Goal: Communication & Community: Connect with others

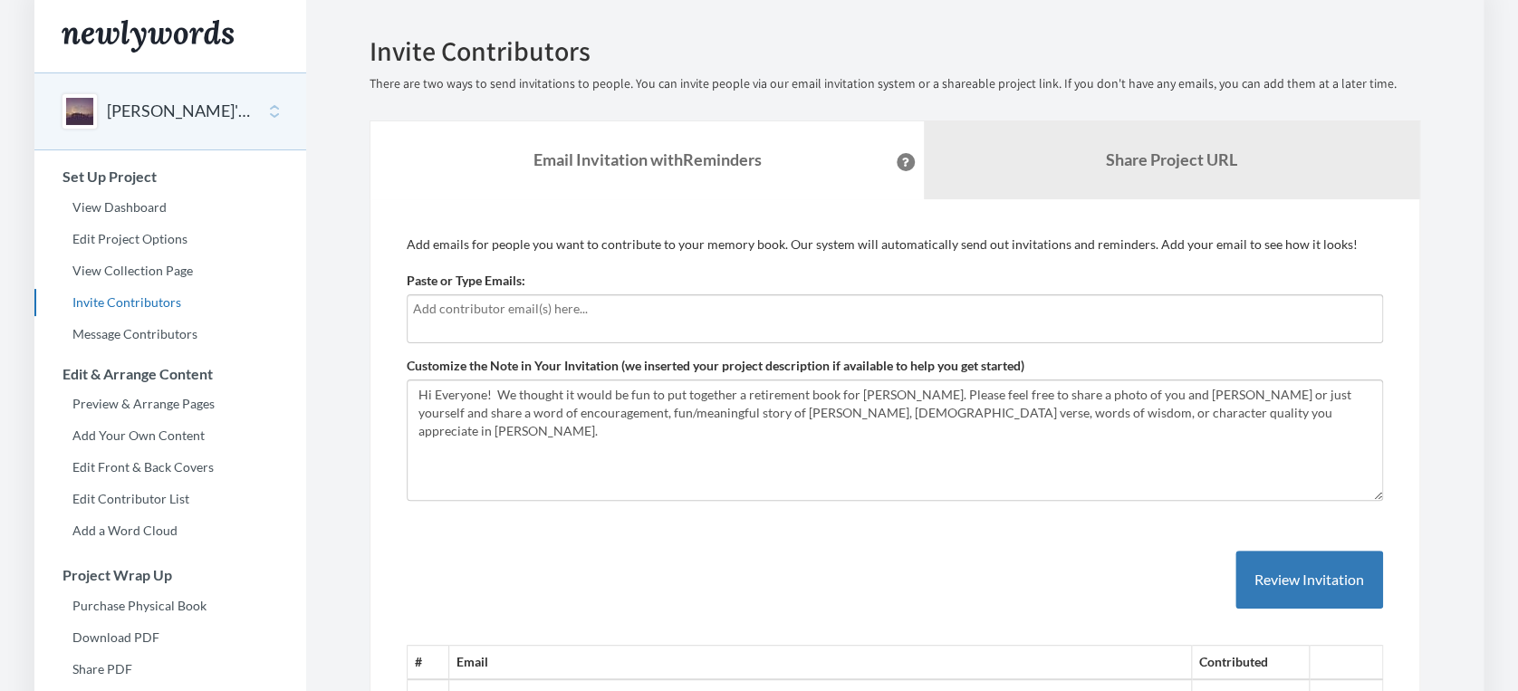
click at [425, 317] on input "text" at bounding box center [895, 309] width 964 height 20
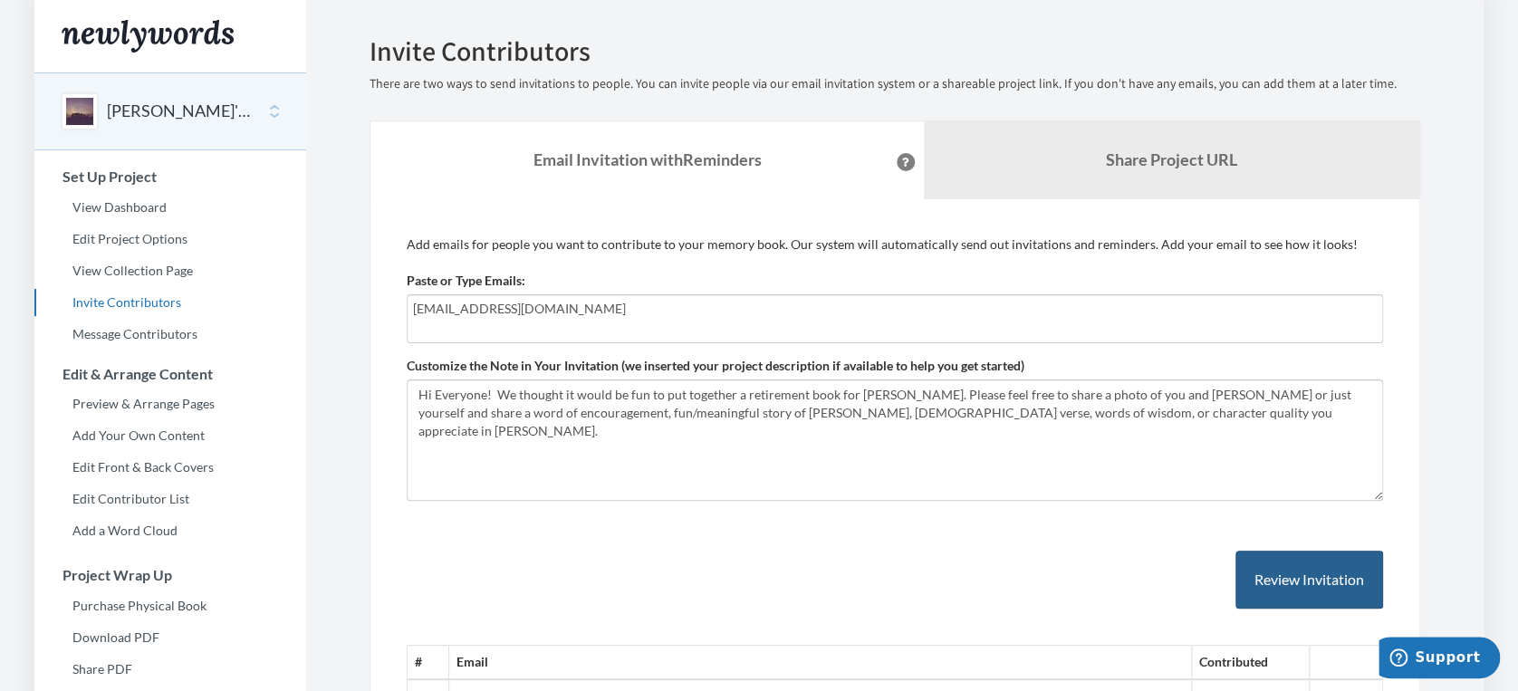
type input "[EMAIL_ADDRESS][DOMAIN_NAME]"
click at [1273, 565] on button "Review Invitation" at bounding box center [1309, 580] width 148 height 59
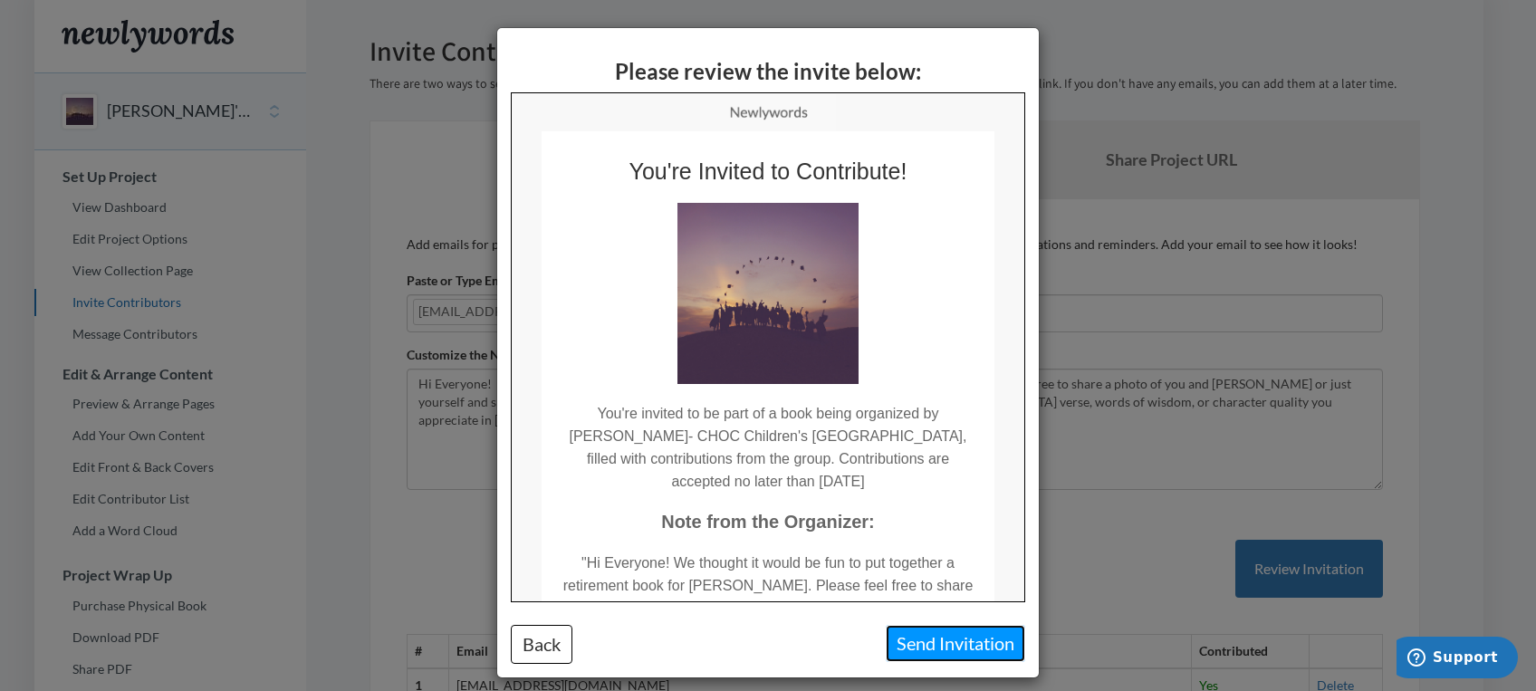
click at [931, 639] on button "Send Invitation" at bounding box center [955, 643] width 139 height 37
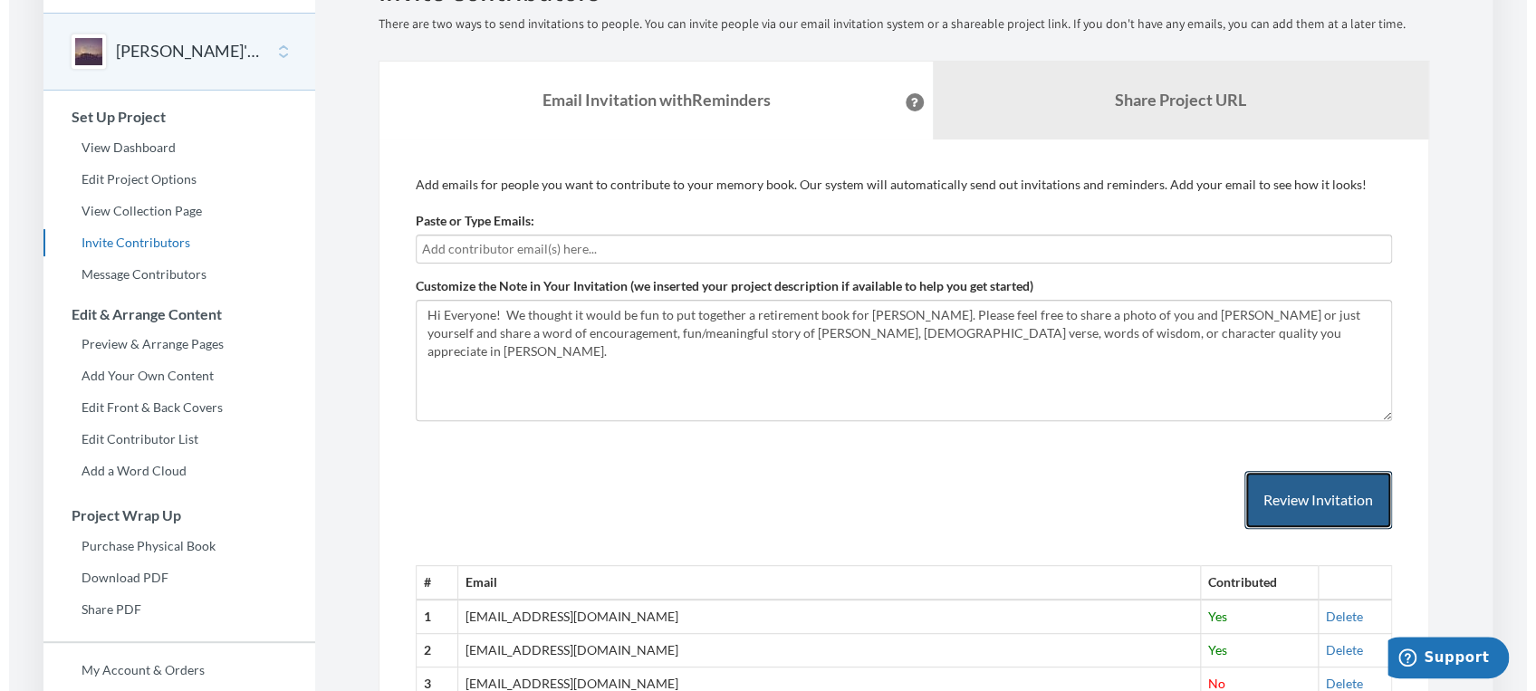
scroll to position [68, 0]
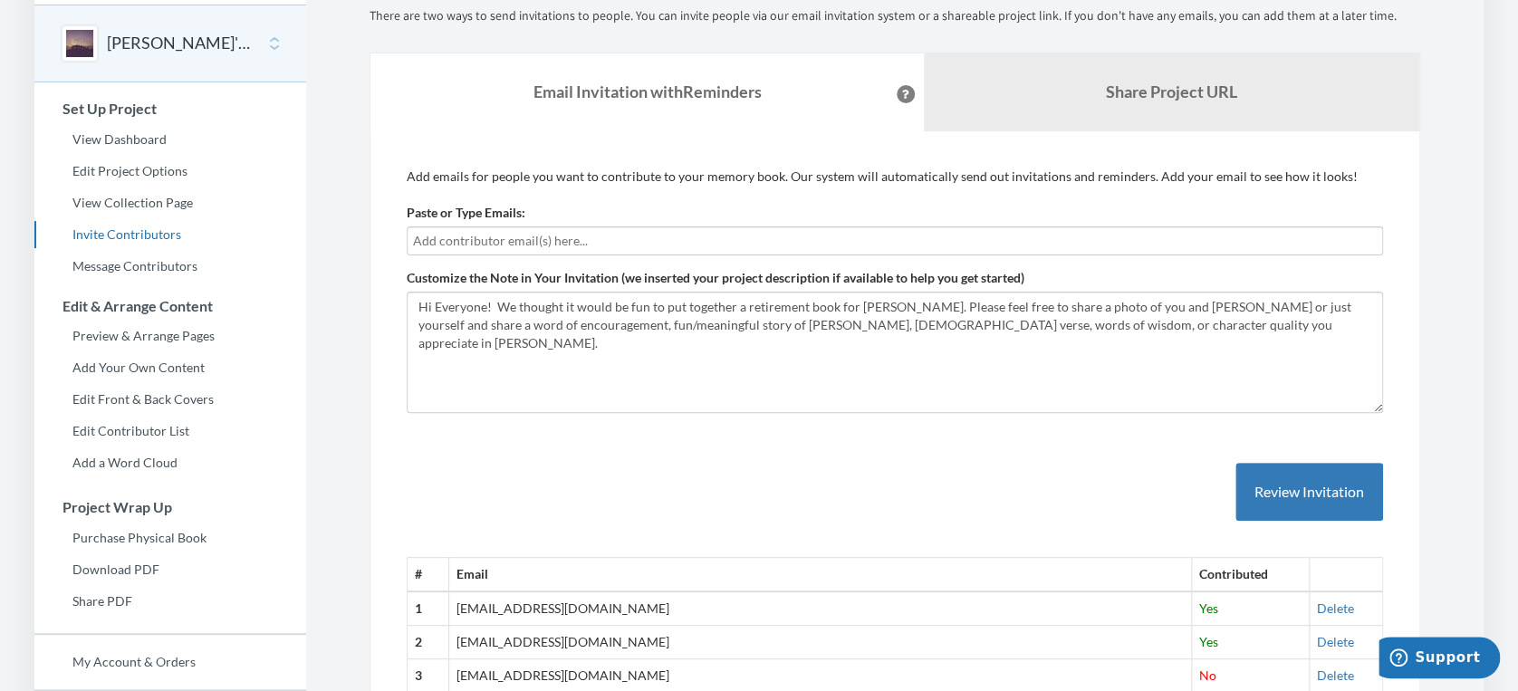
click at [524, 239] on input "text" at bounding box center [895, 241] width 964 height 20
type input "[EMAIL_ADDRESS][DOMAIN_NAME]"
click at [1264, 480] on button "Review Invitation" at bounding box center [1309, 492] width 148 height 59
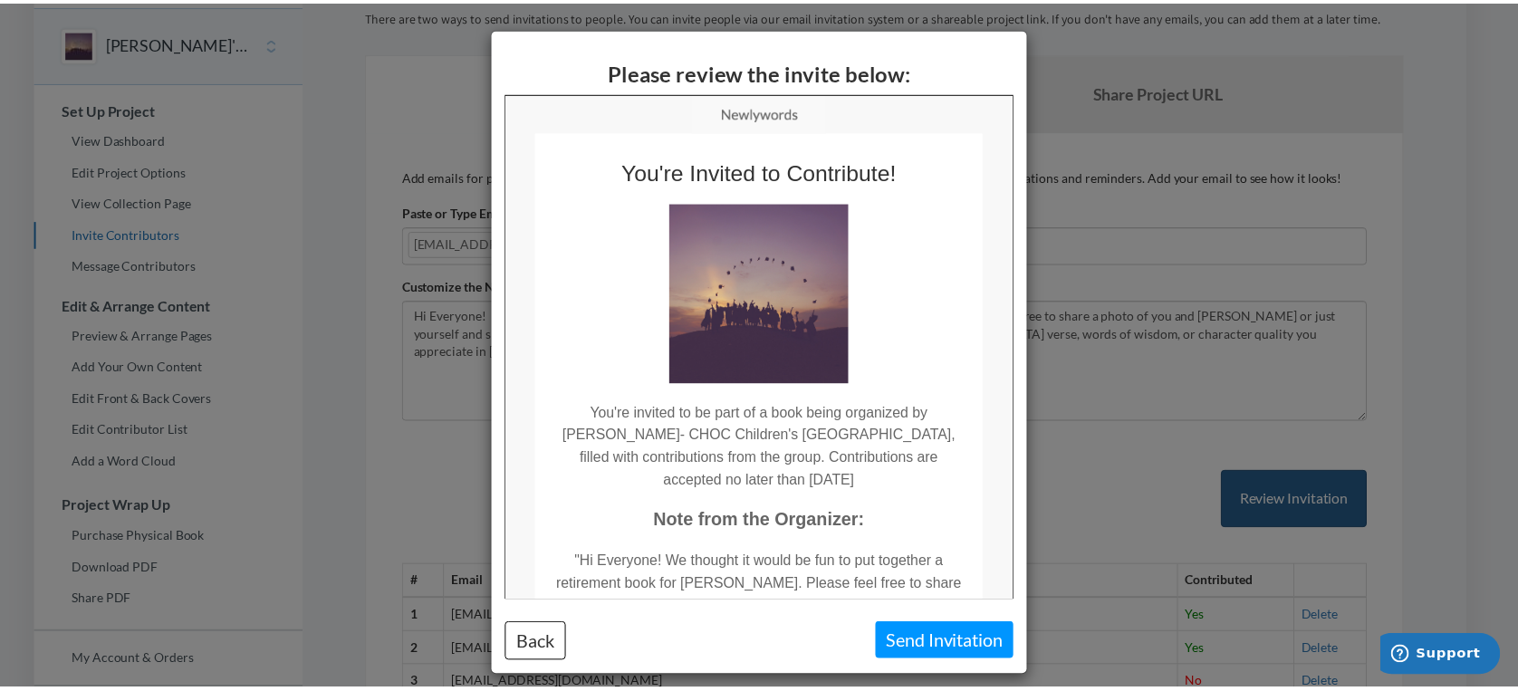
scroll to position [0, 0]
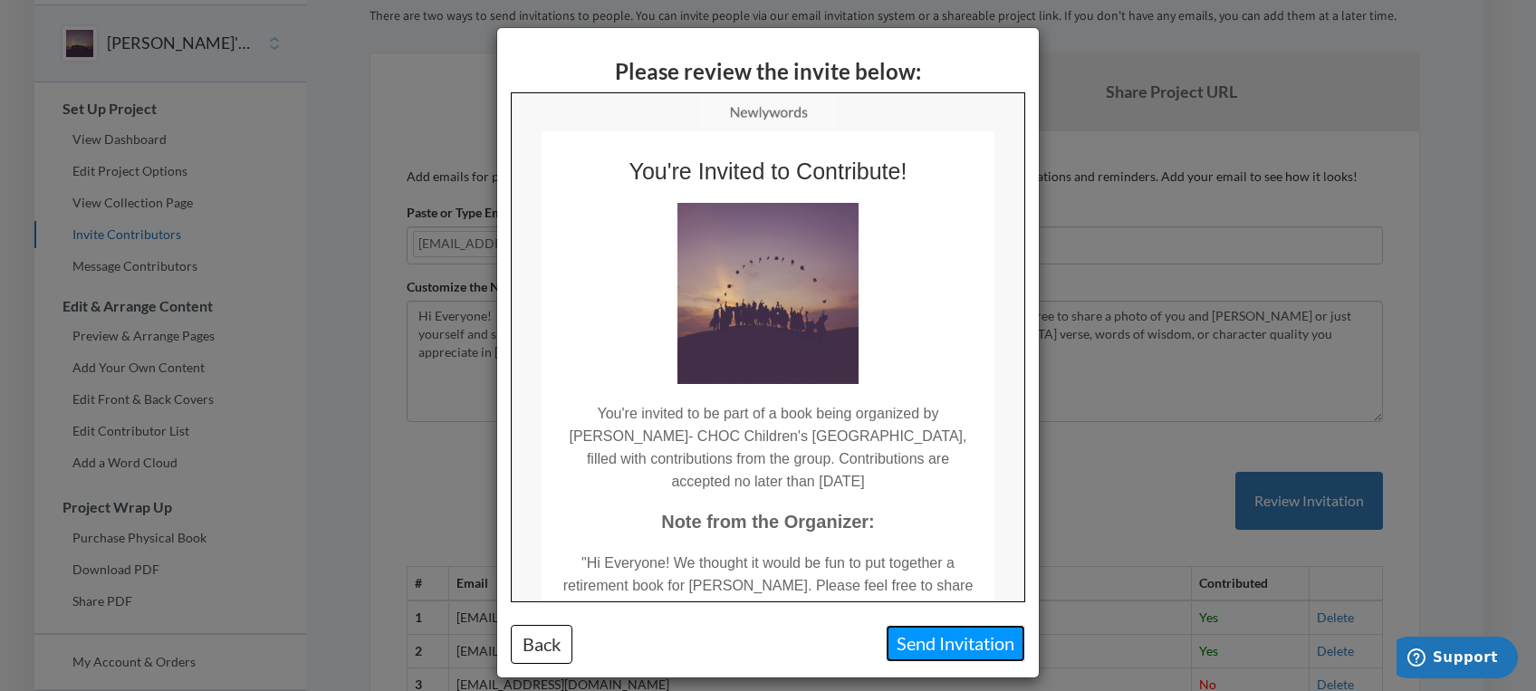
click at [901, 645] on button "Send Invitation" at bounding box center [955, 643] width 139 height 37
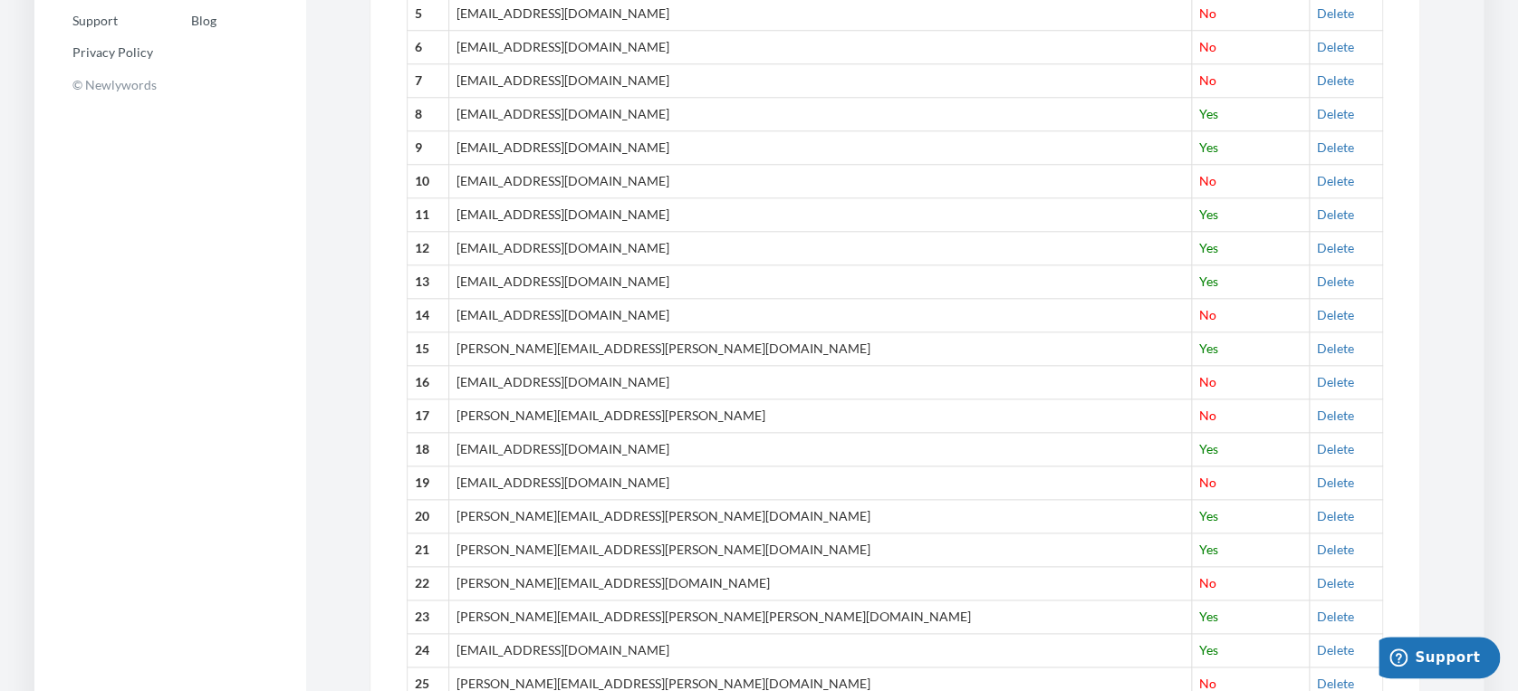
scroll to position [802, 0]
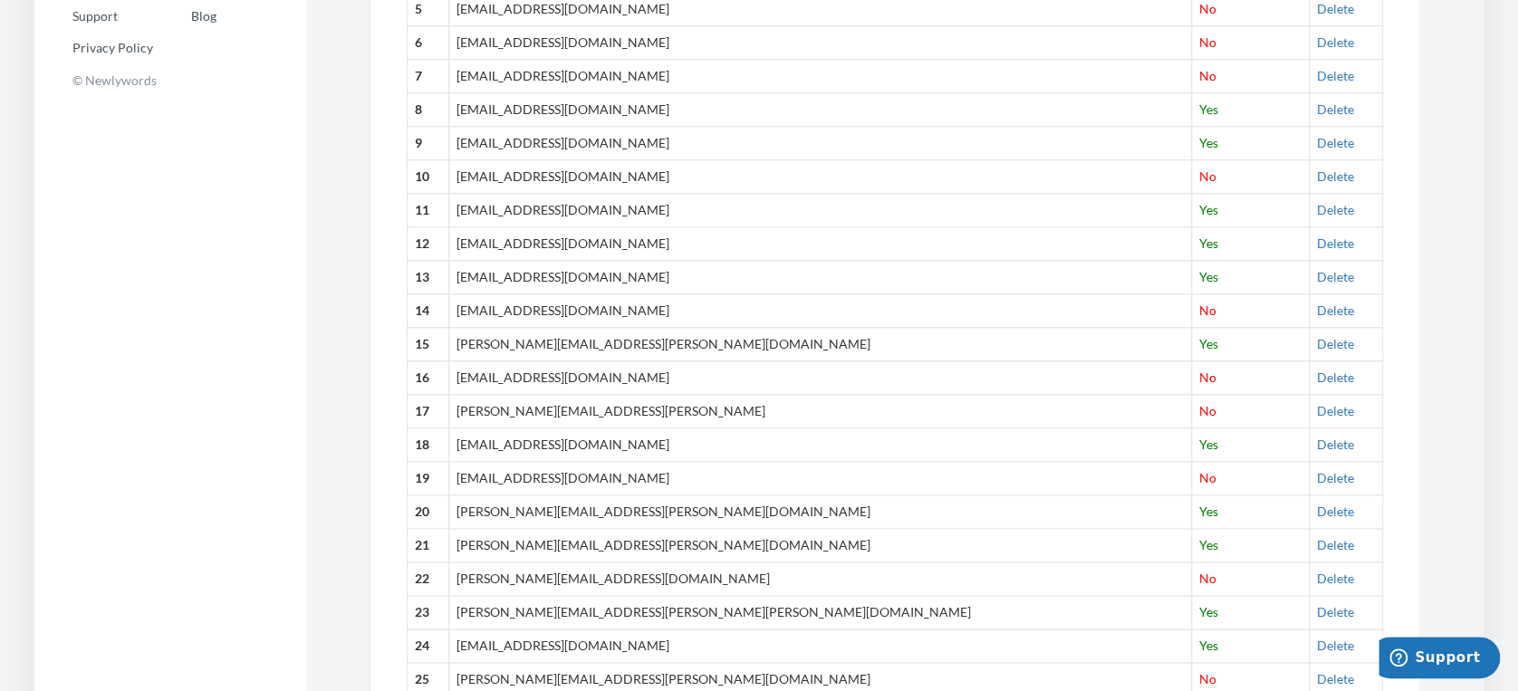
click at [423, 378] on th "16" at bounding box center [429, 378] width 42 height 34
drag, startPoint x: 423, startPoint y: 378, endPoint x: 268, endPoint y: 378, distance: 154.9
click at [268, 378] on div "[PERSON_NAME]'s Retirement Book Select a project [PERSON_NAME]'s Retirement Boo…" at bounding box center [170, 55] width 272 height 1569
drag, startPoint x: 527, startPoint y: 380, endPoint x: 141, endPoint y: 391, distance: 386.0
click at [141, 391] on div "[PERSON_NAME]'s Retirement Book Select a project [PERSON_NAME]'s Retirement Boo…" at bounding box center [170, 55] width 272 height 1569
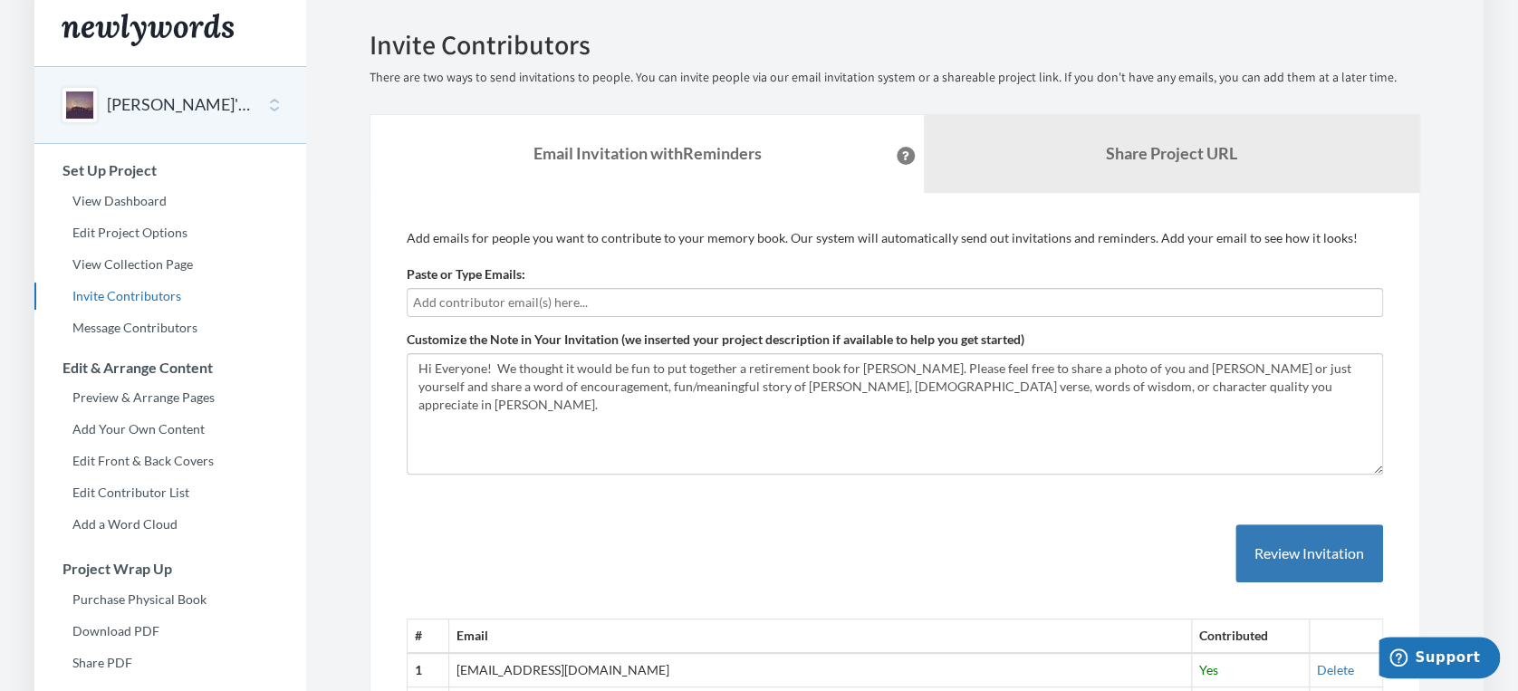
scroll to position [0, 0]
